Goal: Transaction & Acquisition: Purchase product/service

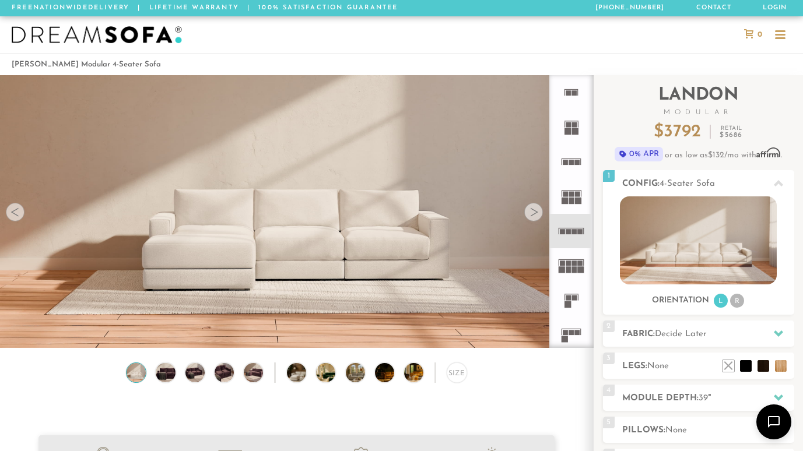
click at [560, 224] on icon at bounding box center [571, 231] width 34 height 34
click at [537, 206] on div at bounding box center [533, 212] width 19 height 19
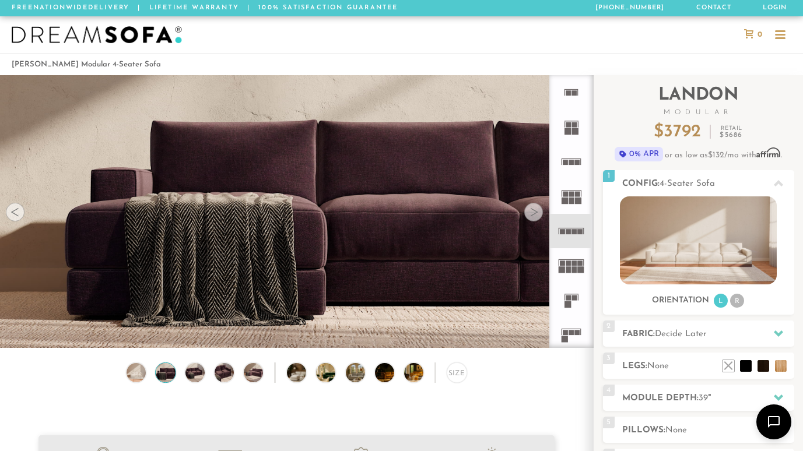
click at [537, 206] on div at bounding box center [533, 212] width 19 height 19
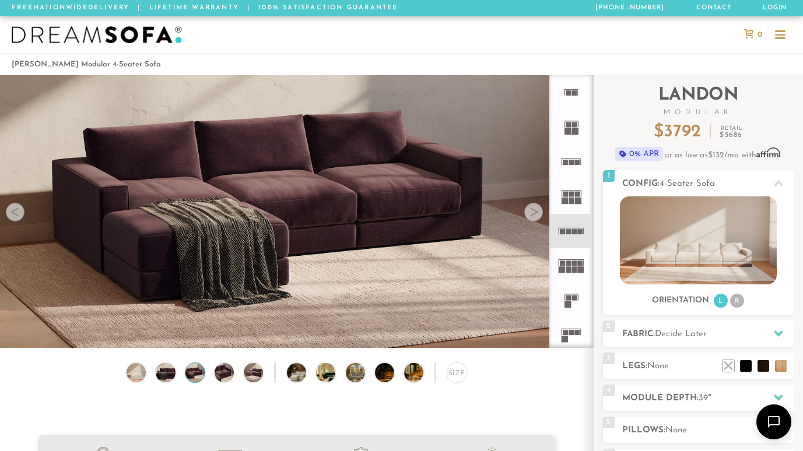
click at [537, 206] on div at bounding box center [533, 212] width 19 height 19
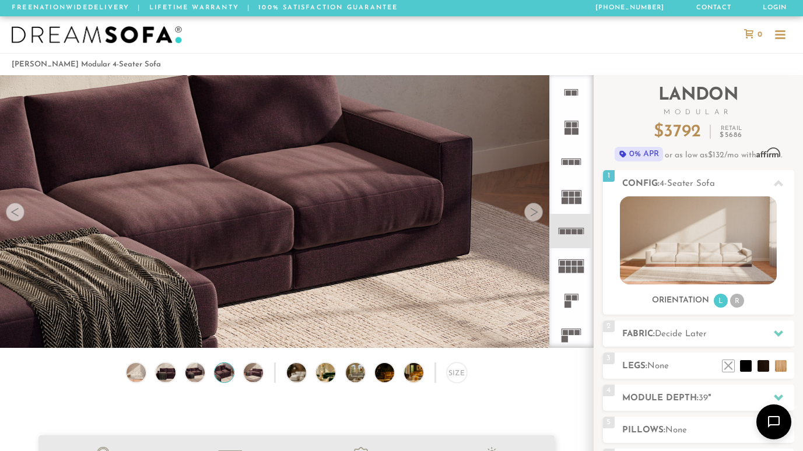
click at [537, 206] on div at bounding box center [533, 212] width 19 height 19
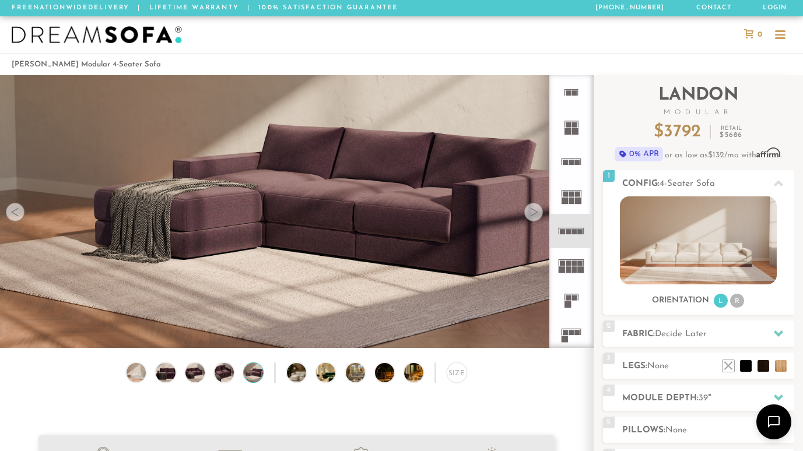
click at [537, 206] on div at bounding box center [533, 212] width 19 height 19
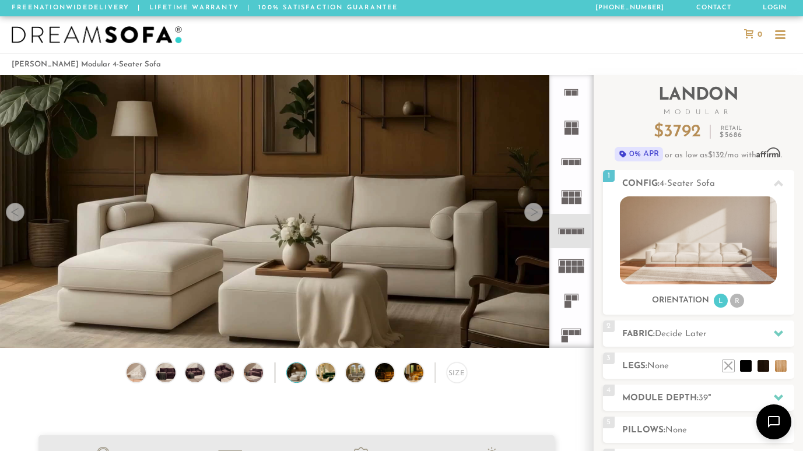
click at [537, 206] on div at bounding box center [533, 212] width 19 height 19
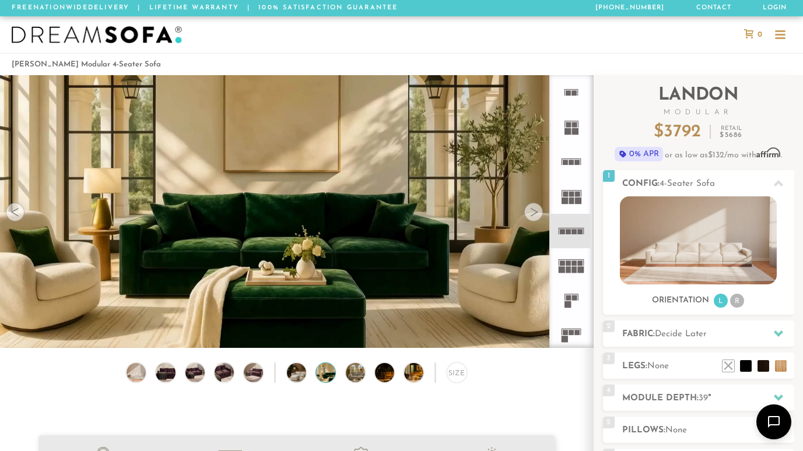
click at [537, 206] on div at bounding box center [533, 212] width 19 height 19
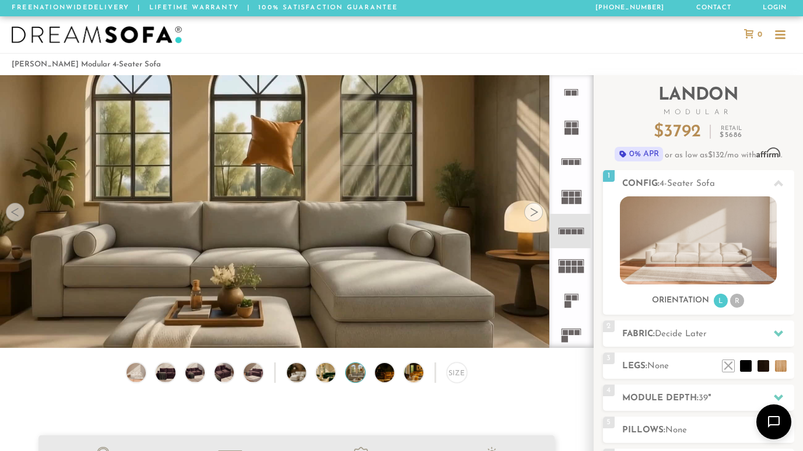
click at [537, 206] on div at bounding box center [533, 212] width 19 height 19
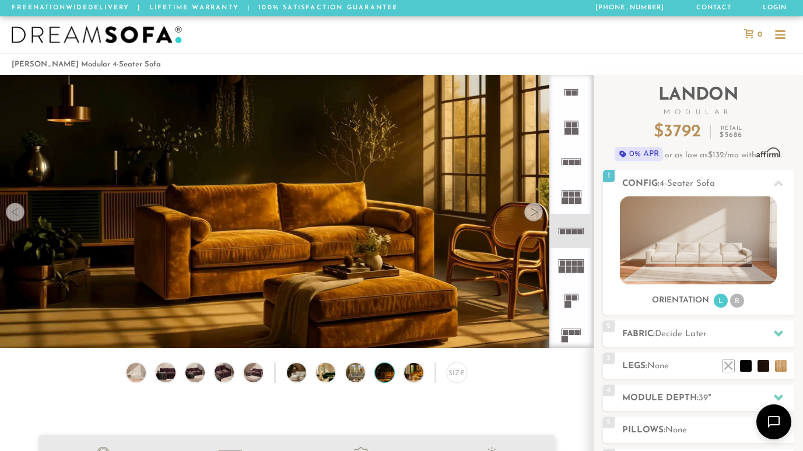
click at [537, 206] on div at bounding box center [533, 212] width 19 height 19
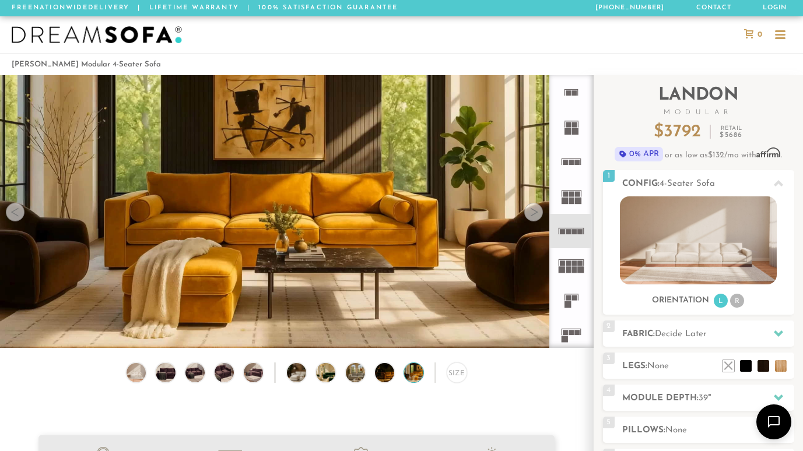
click at [537, 206] on div at bounding box center [533, 212] width 19 height 19
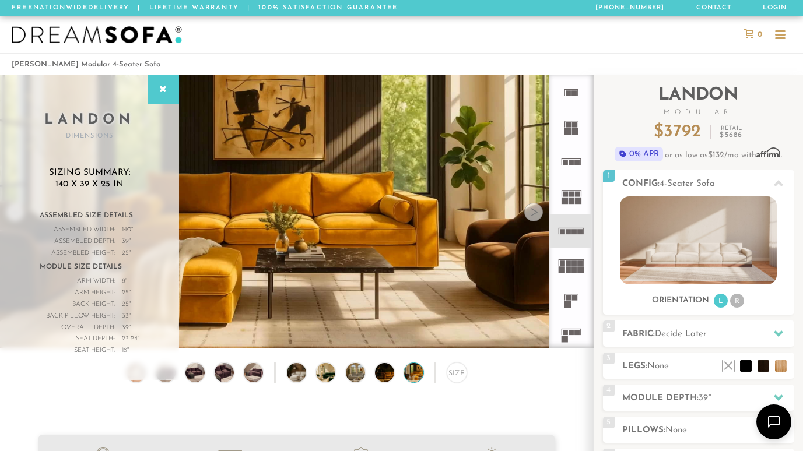
click at [573, 259] on rect at bounding box center [571, 259] width 26 height 1
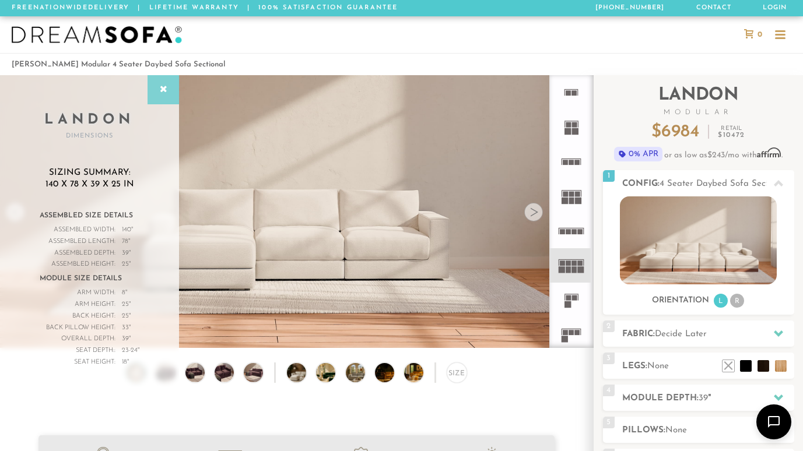
click at [156, 76] on div at bounding box center [162, 89] width 31 height 29
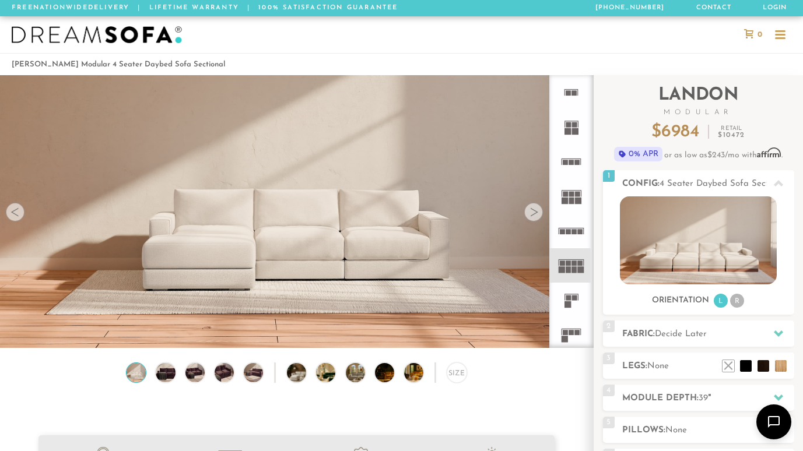
click at [0, 0] on link "Modular Sectionals" at bounding box center [0, 0] width 0 height 0
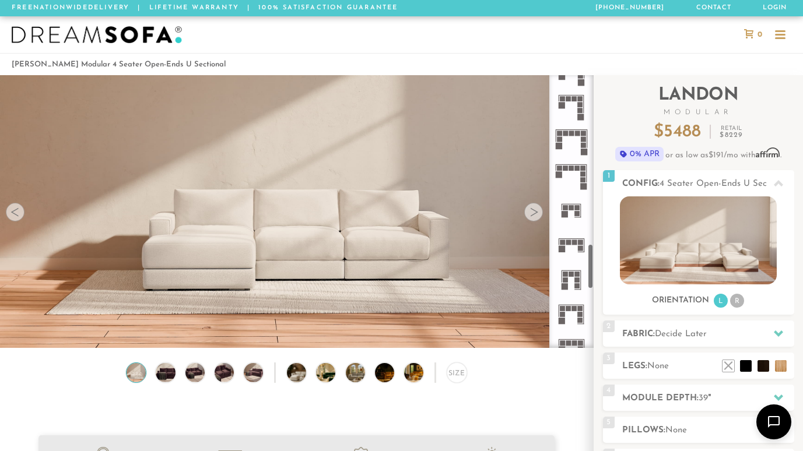
scroll to position [1028, 0]
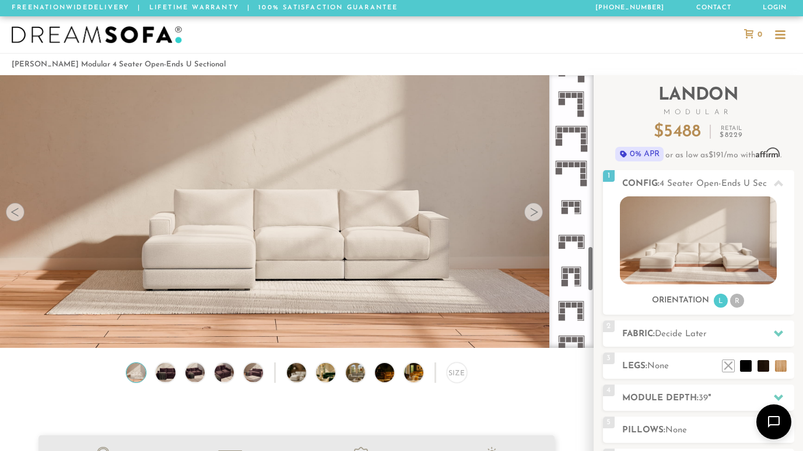
drag, startPoint x: 590, startPoint y: 104, endPoint x: 592, endPoint y: 275, distance: 171.4
click at [592, 275] on div at bounding box center [571, 211] width 44 height 273
click at [572, 236] on rect at bounding box center [574, 238] width 5 height 5
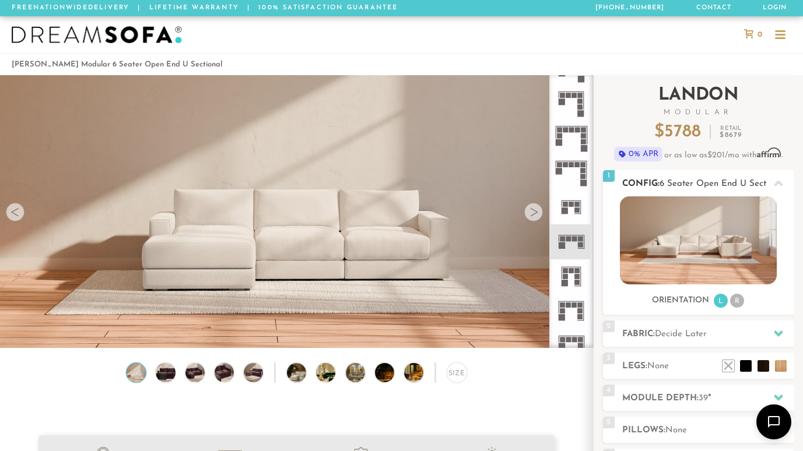
click at [739, 296] on li "R" at bounding box center [737, 301] width 14 height 14
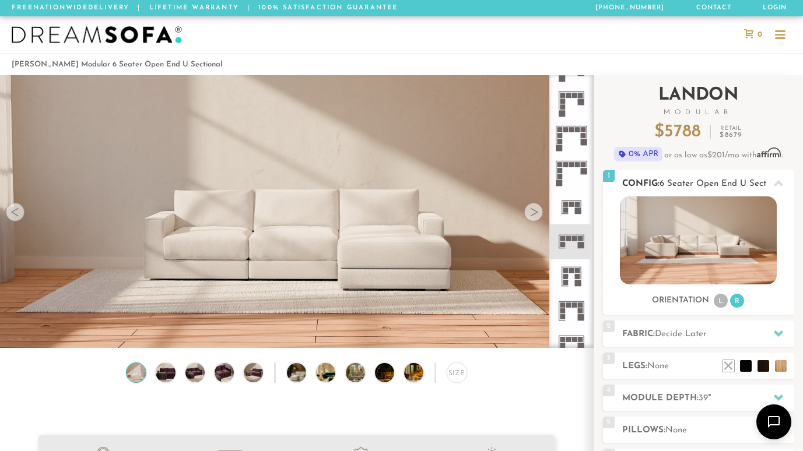
click at [739, 296] on li "R" at bounding box center [737, 301] width 14 height 14
click at [720, 295] on li "L" at bounding box center [720, 301] width 14 height 14
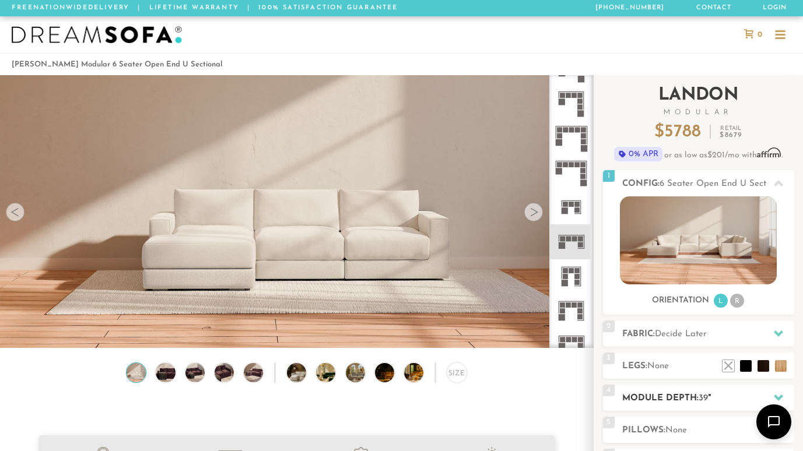
click at [781, 393] on icon at bounding box center [777, 397] width 9 height 9
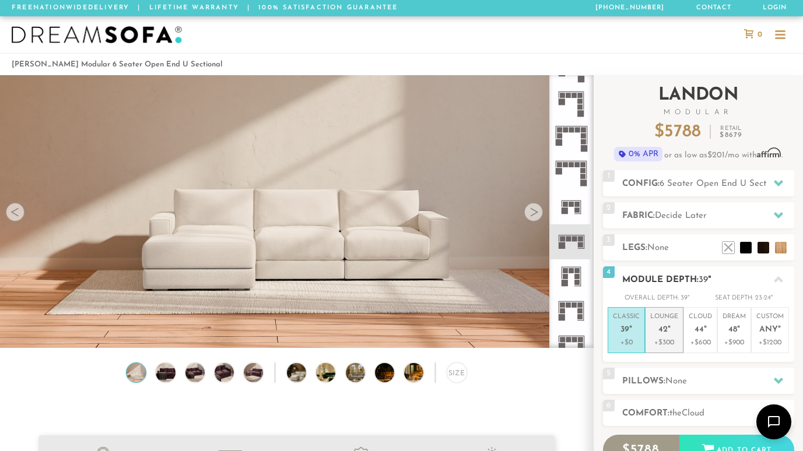
click at [659, 328] on span "42" at bounding box center [662, 330] width 9 height 10
click at [631, 337] on p "+$0" at bounding box center [626, 342] width 27 height 10
